Goal: Task Accomplishment & Management: Use online tool/utility

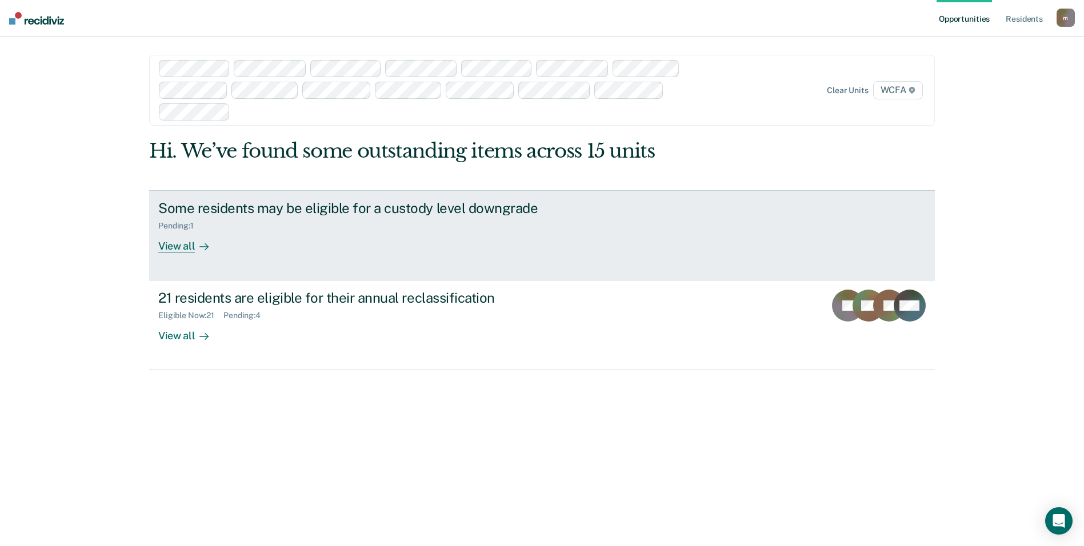
click at [199, 216] on div "Some residents may be eligible for a custody level downgrade" at bounding box center [358, 208] width 401 height 17
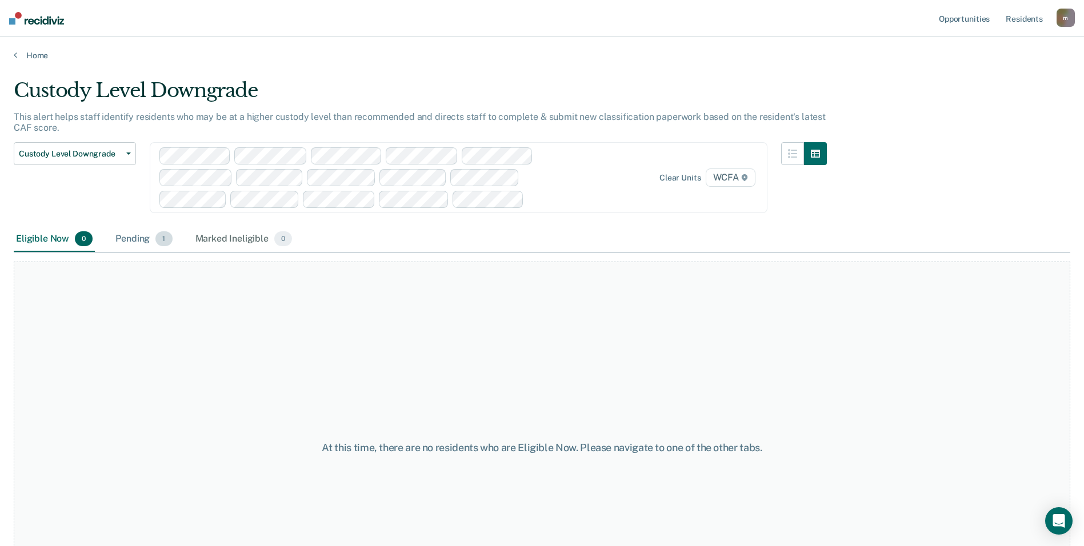
click at [136, 245] on div "Pending 1" at bounding box center [143, 239] width 61 height 25
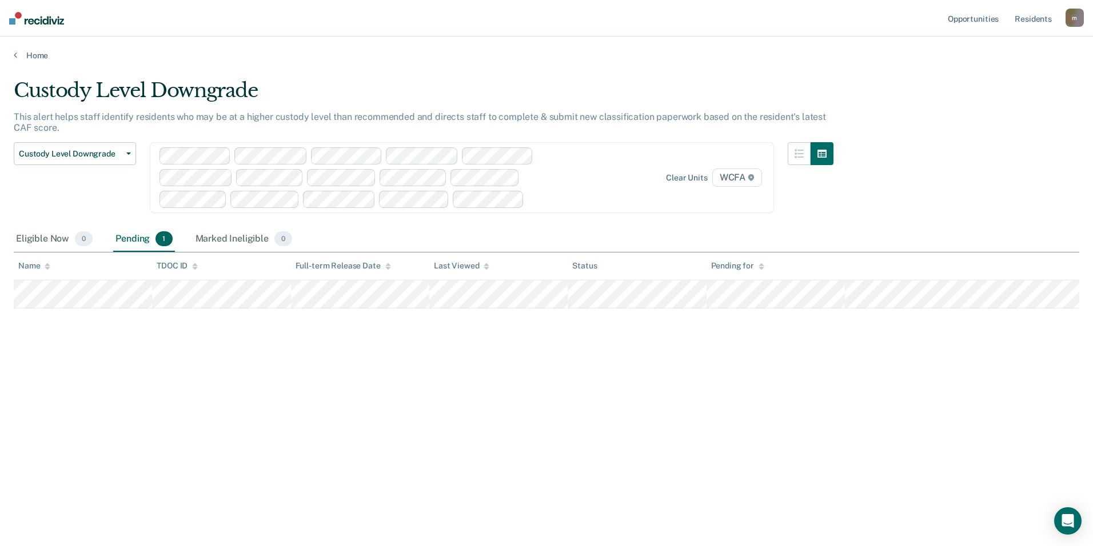
click at [656, 397] on div "Custody Level Downgrade This alert helps staff identify residents who may be at…" at bounding box center [546, 270] width 1065 height 382
click at [61, 238] on div "Eligible Now 0" at bounding box center [54, 239] width 81 height 25
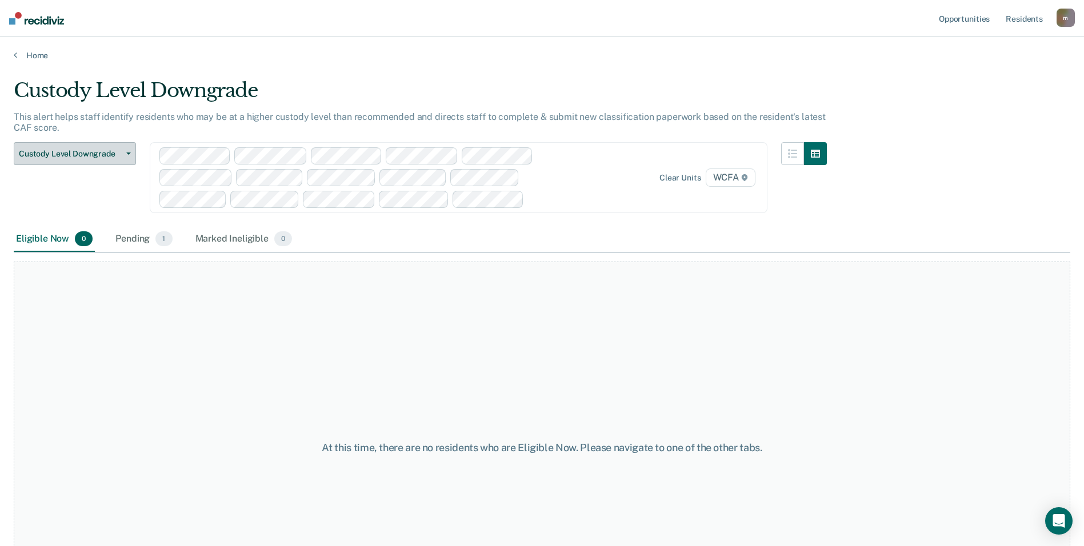
click at [55, 156] on span "Custody Level Downgrade" at bounding box center [70, 154] width 103 height 10
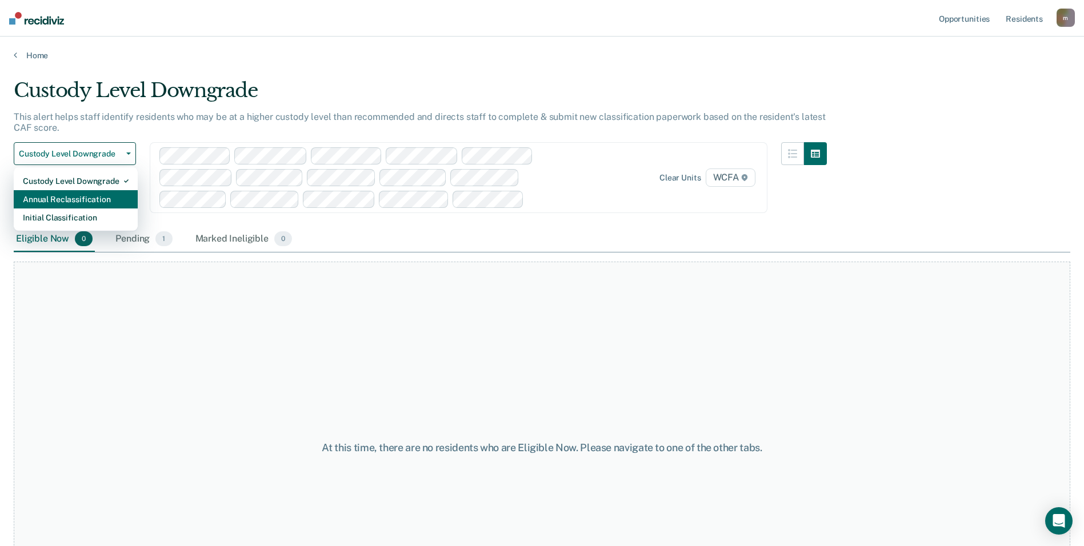
click at [65, 203] on div "Annual Reclassification" at bounding box center [76, 199] width 106 height 18
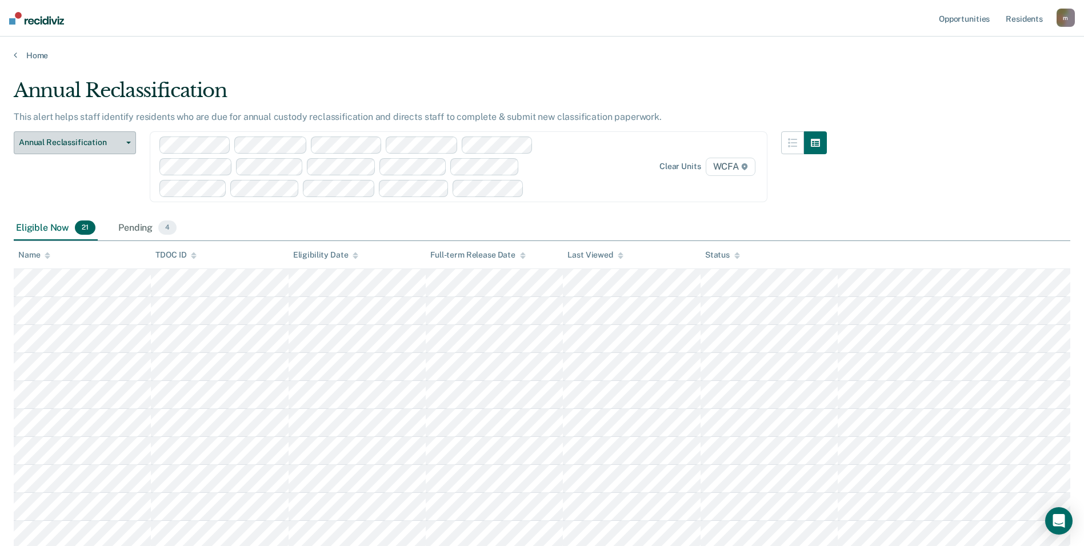
click at [55, 143] on span "Annual Reclassification" at bounding box center [70, 143] width 103 height 10
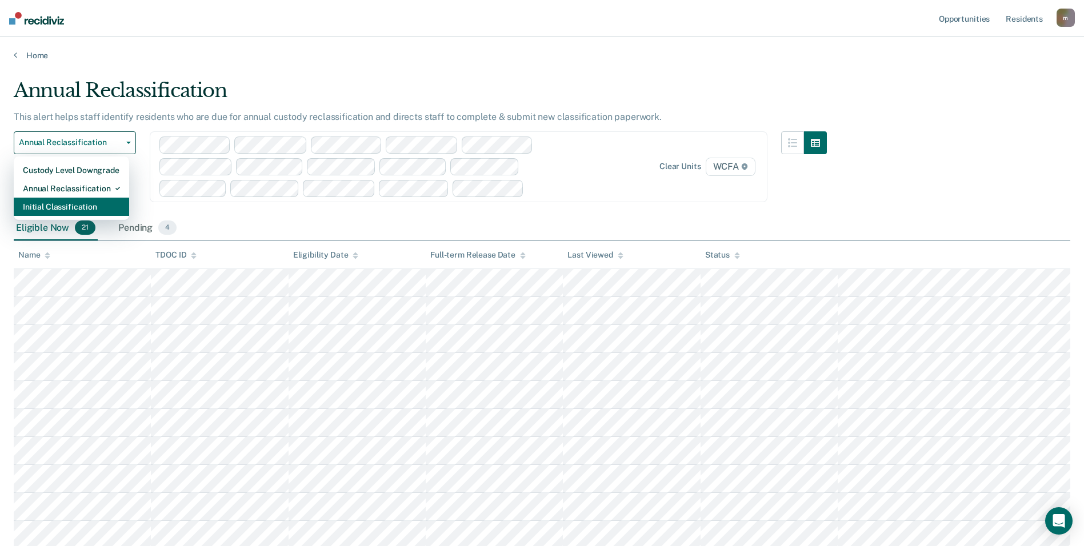
click at [54, 203] on div "Initial Classification" at bounding box center [71, 207] width 97 height 18
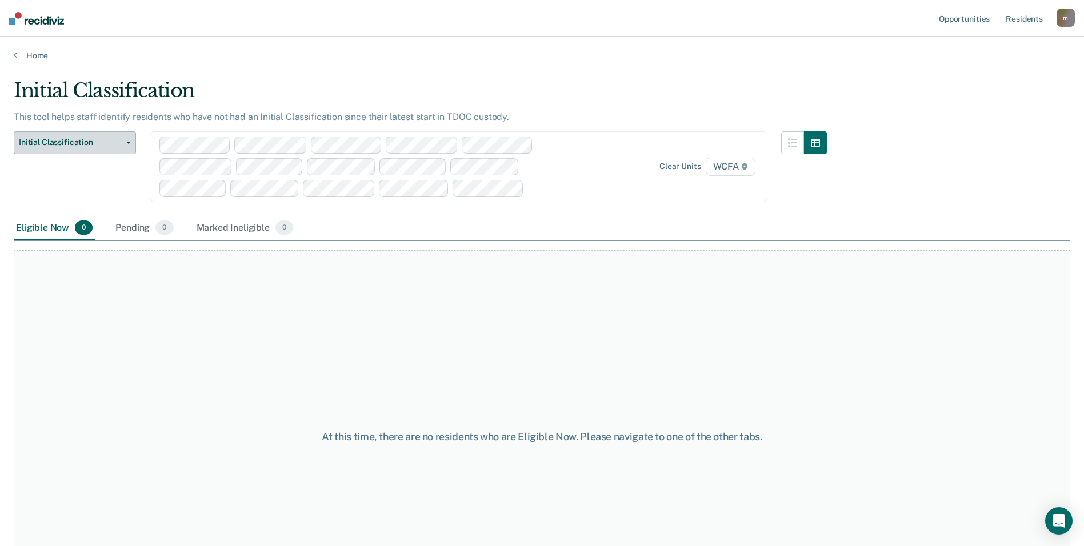
click at [49, 150] on button "Initial Classification" at bounding box center [75, 142] width 122 height 23
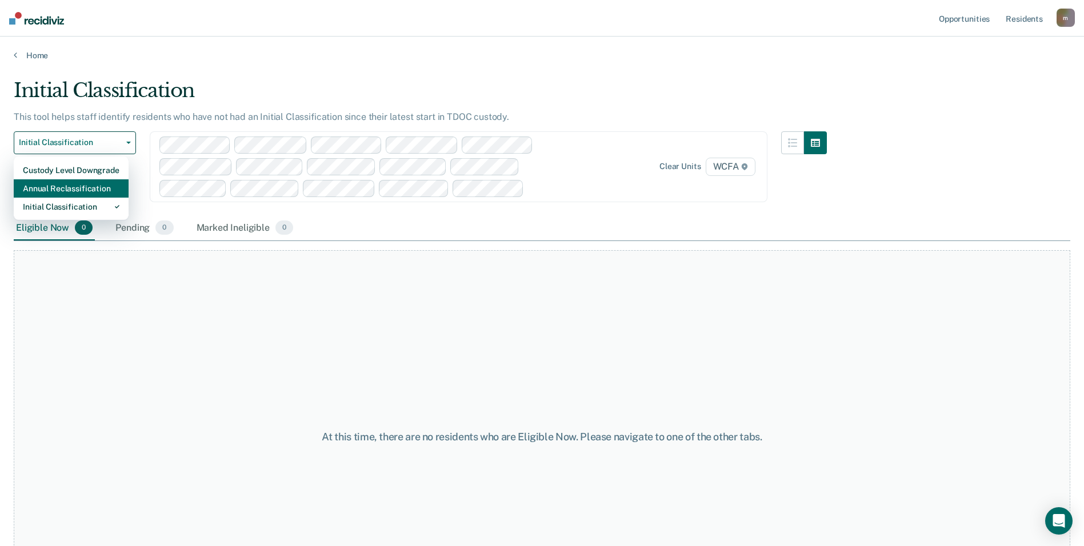
click at [60, 194] on div "Annual Reclassification" at bounding box center [71, 188] width 97 height 18
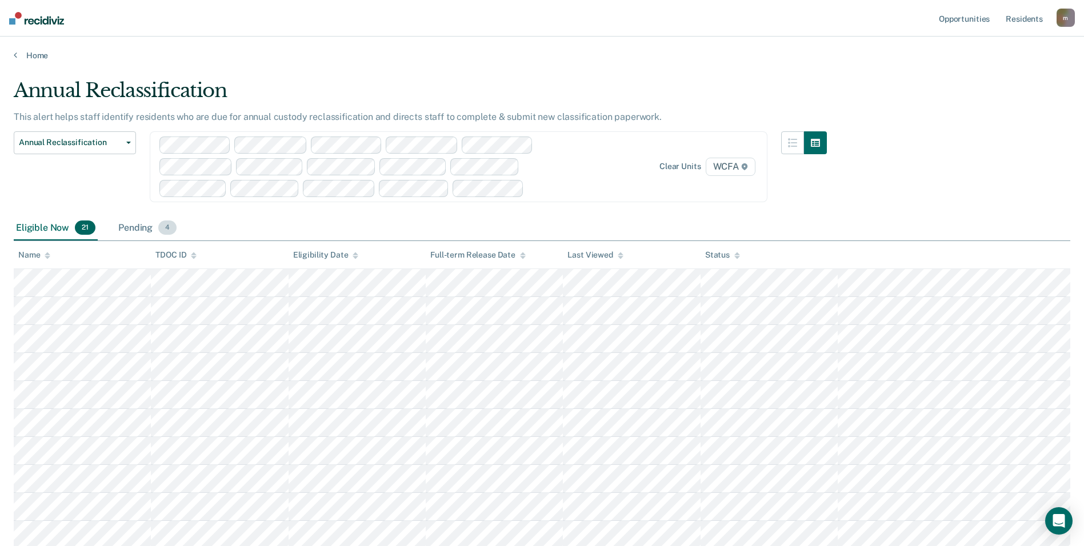
click at [129, 225] on div "Pending 4" at bounding box center [147, 228] width 63 height 25
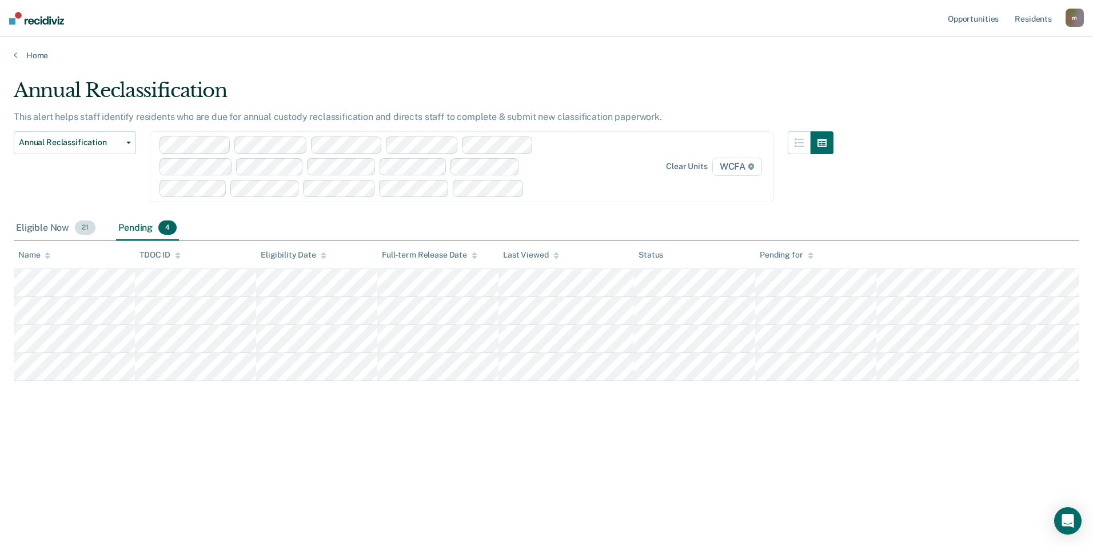
click at [41, 233] on div "Eligible Now 21" at bounding box center [56, 228] width 84 height 25
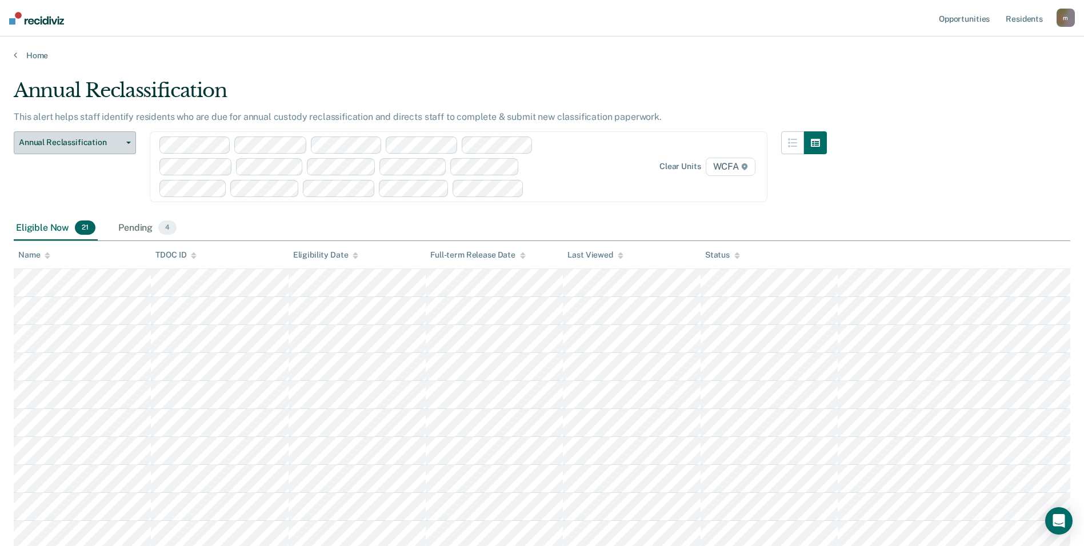
click at [44, 145] on span "Annual Reclassification" at bounding box center [70, 143] width 103 height 10
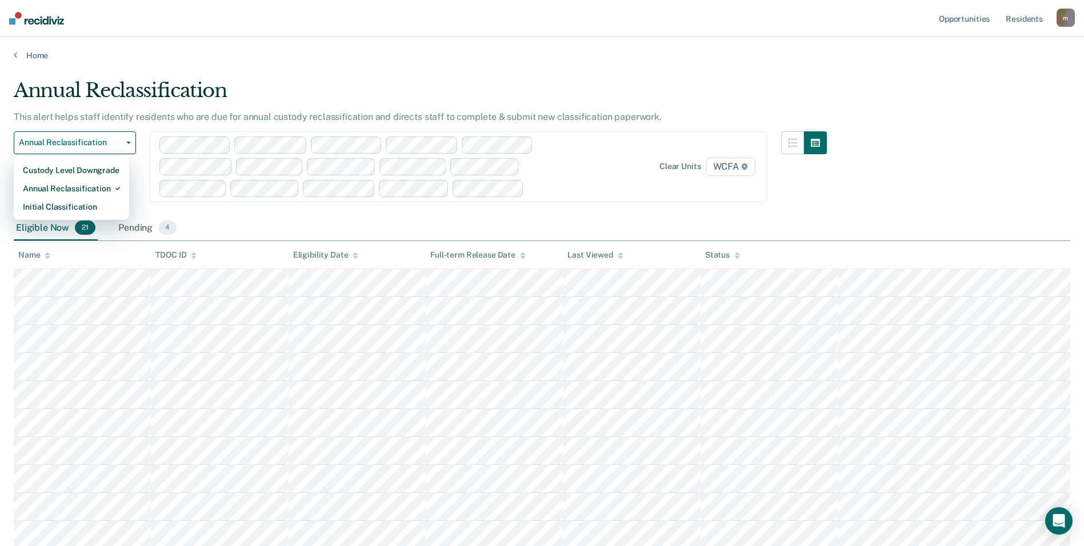
click at [251, 213] on div "Annual Reclassification Custody Level Downgrade Annual Reclassification Initial…" at bounding box center [420, 173] width 813 height 85
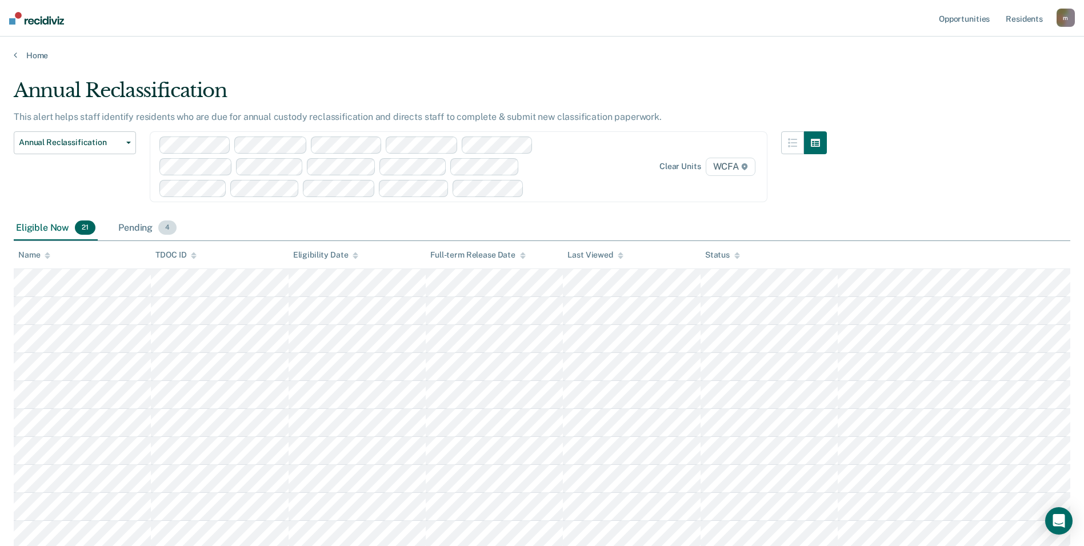
click at [146, 229] on div "Pending 4" at bounding box center [147, 228] width 63 height 25
